Goal: Task Accomplishment & Management: Use online tool/utility

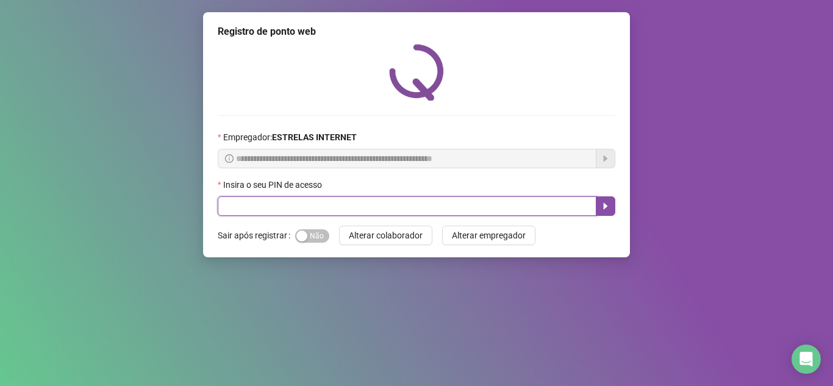
drag, startPoint x: 501, startPoint y: 213, endPoint x: 506, endPoint y: 207, distance: 8.3
click at [502, 213] on input "text" at bounding box center [407, 206] width 379 height 20
type input "*****"
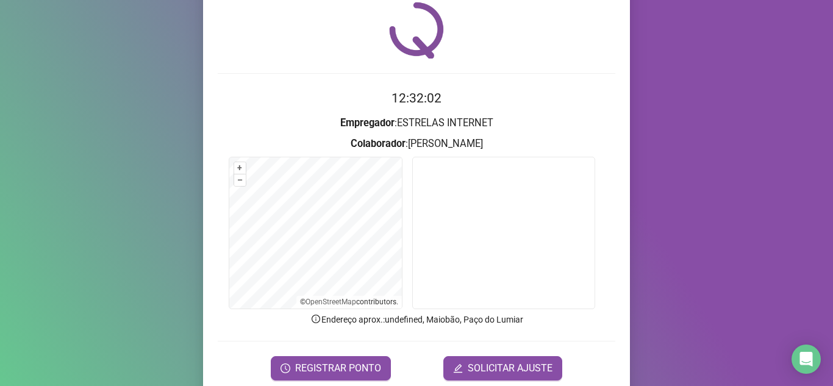
scroll to position [90, 0]
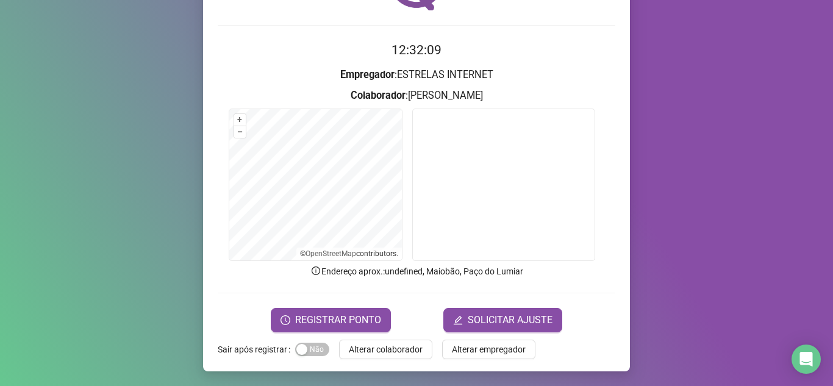
click at [347, 307] on form "12:32:09 Empregador : ESTRELAS INTERNET Colaborador : [PERSON_NAME] + – ⇧ › © O…" at bounding box center [416, 185] width 397 height 291
click at [350, 314] on span "REGISTRAR PONTO" at bounding box center [338, 320] width 86 height 15
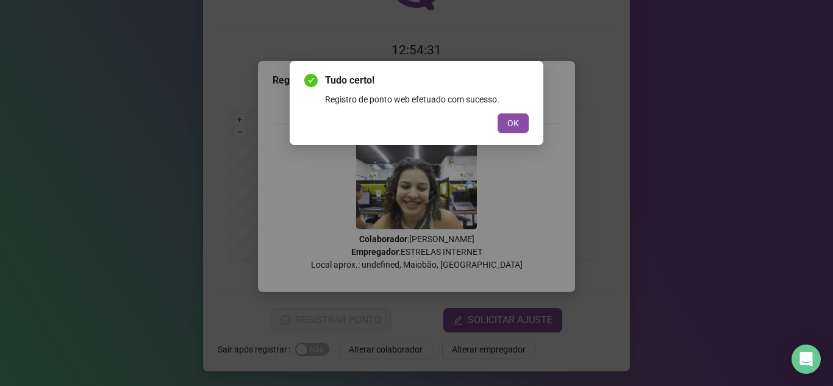
drag, startPoint x: 508, startPoint y: 114, endPoint x: 511, endPoint y: 122, distance: 8.5
click at [509, 113] on button "OK" at bounding box center [512, 123] width 31 height 20
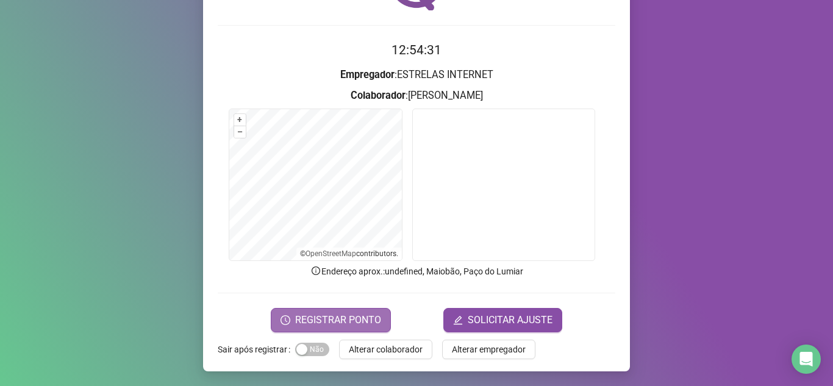
click at [355, 308] on button "REGISTRAR PONTO" at bounding box center [331, 320] width 120 height 24
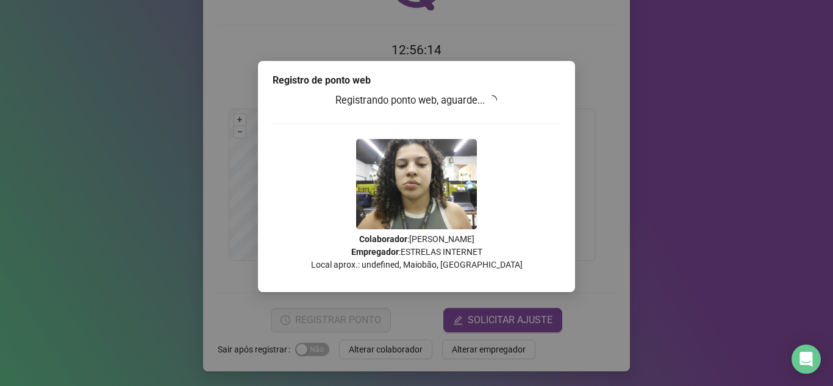
click at [501, 101] on h3 "Registrando ponto web, aguarde..." at bounding box center [417, 101] width 288 height 16
